Goal: Information Seeking & Learning: Learn about a topic

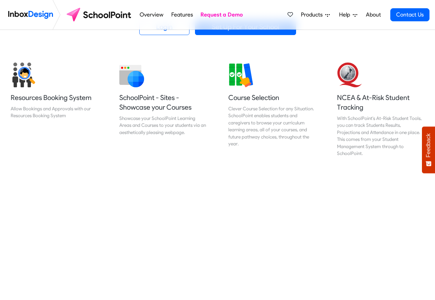
scroll to position [248, 0]
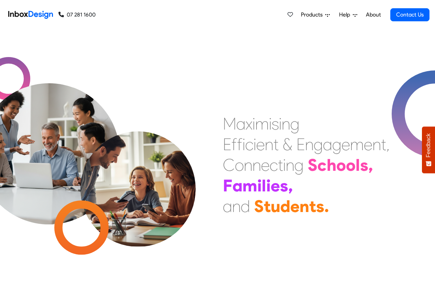
click at [319, 15] on span "Products" at bounding box center [313, 15] width 24 height 8
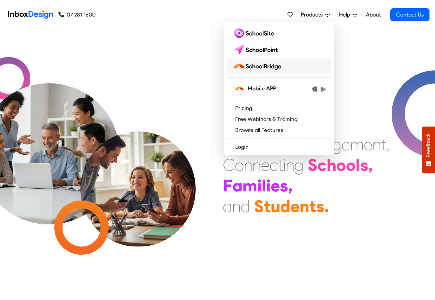
click at [256, 67] on img at bounding box center [259, 66] width 52 height 11
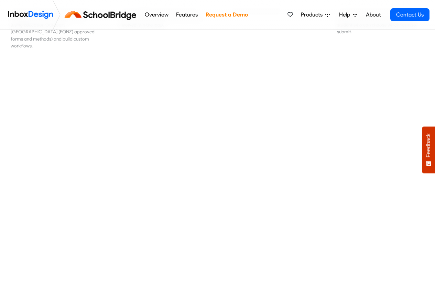
scroll to position [188, 0]
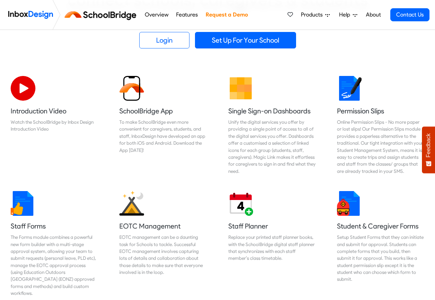
click at [192, 15] on link "Features" at bounding box center [186, 15] width 25 height 14
